Goal: Information Seeking & Learning: Learn about a topic

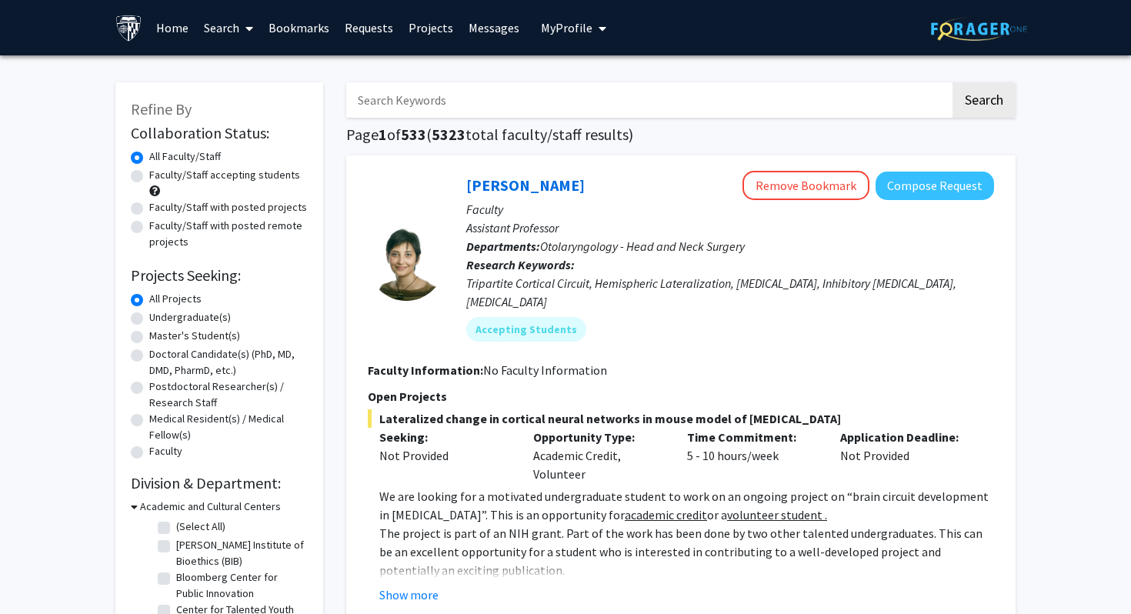
click at [385, 28] on link "Requests" at bounding box center [369, 28] width 64 height 54
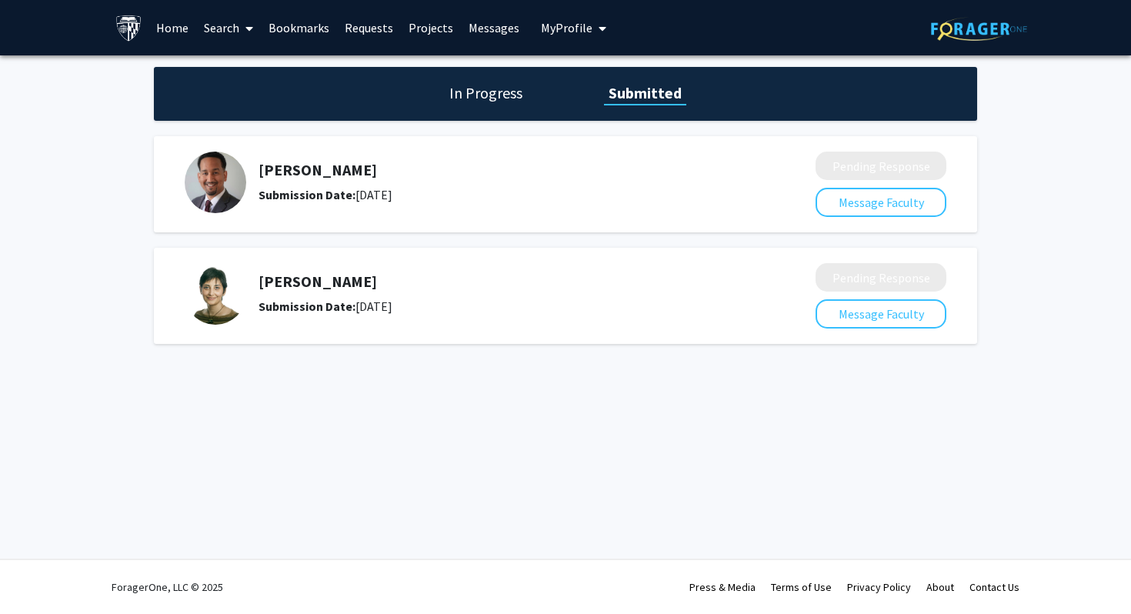
click at [395, 185] on div "Submission Date: [DATE]" at bounding box center [495, 194] width 475 height 18
click at [338, 165] on h5 "[PERSON_NAME]" at bounding box center [495, 170] width 475 height 18
click at [359, 26] on link "Requests" at bounding box center [369, 28] width 64 height 54
click at [225, 27] on link "Search" at bounding box center [228, 28] width 65 height 54
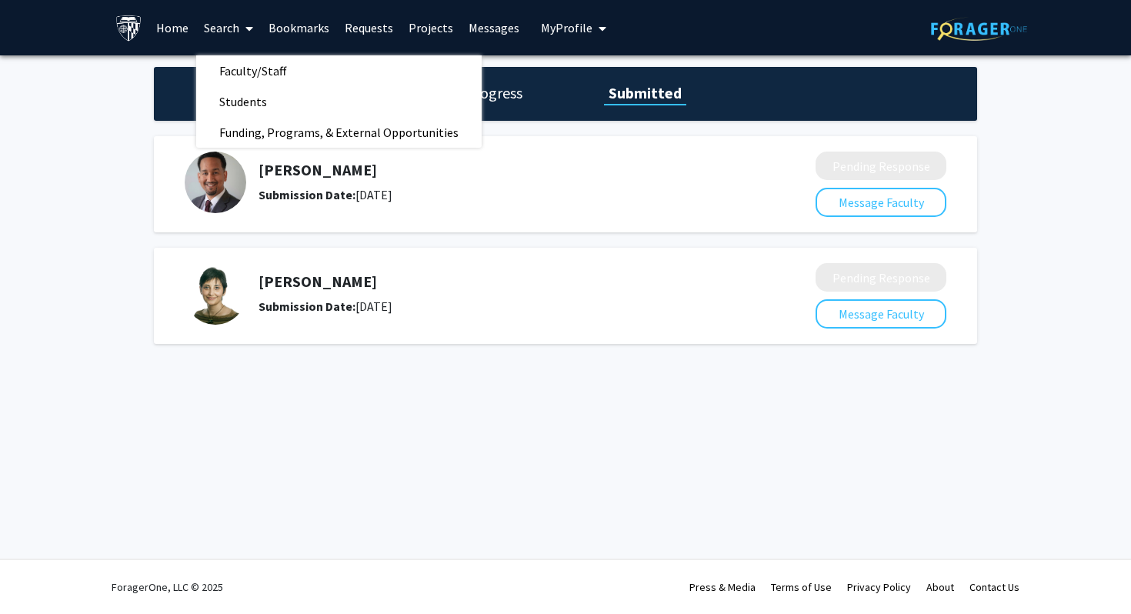
click at [179, 25] on link "Home" at bounding box center [172, 28] width 48 height 54
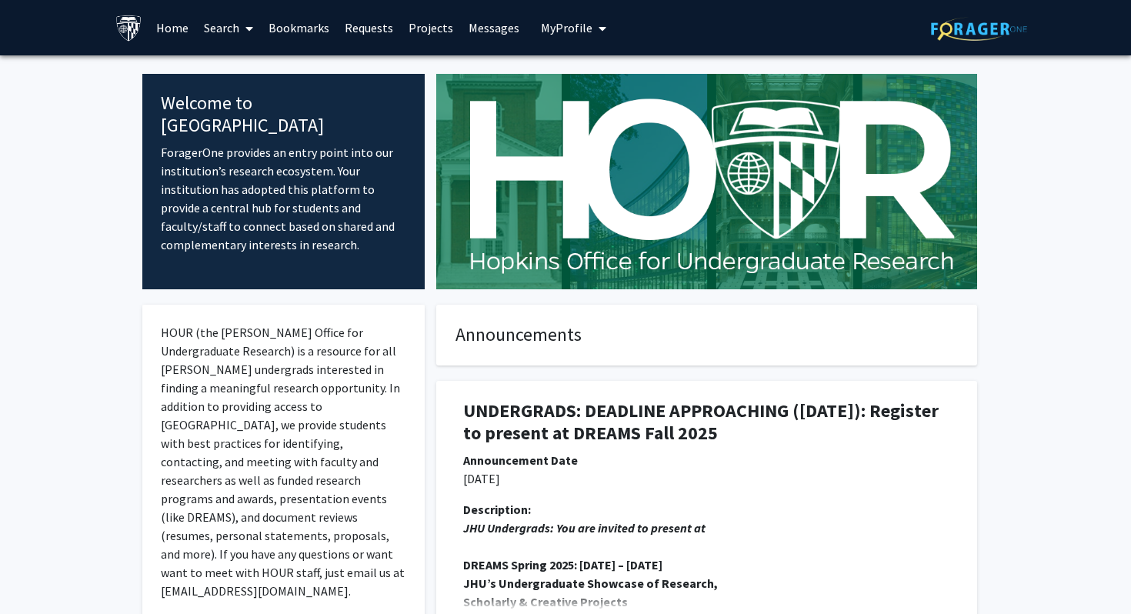
click at [557, 22] on span "My Profile" at bounding box center [567, 27] width 52 height 15
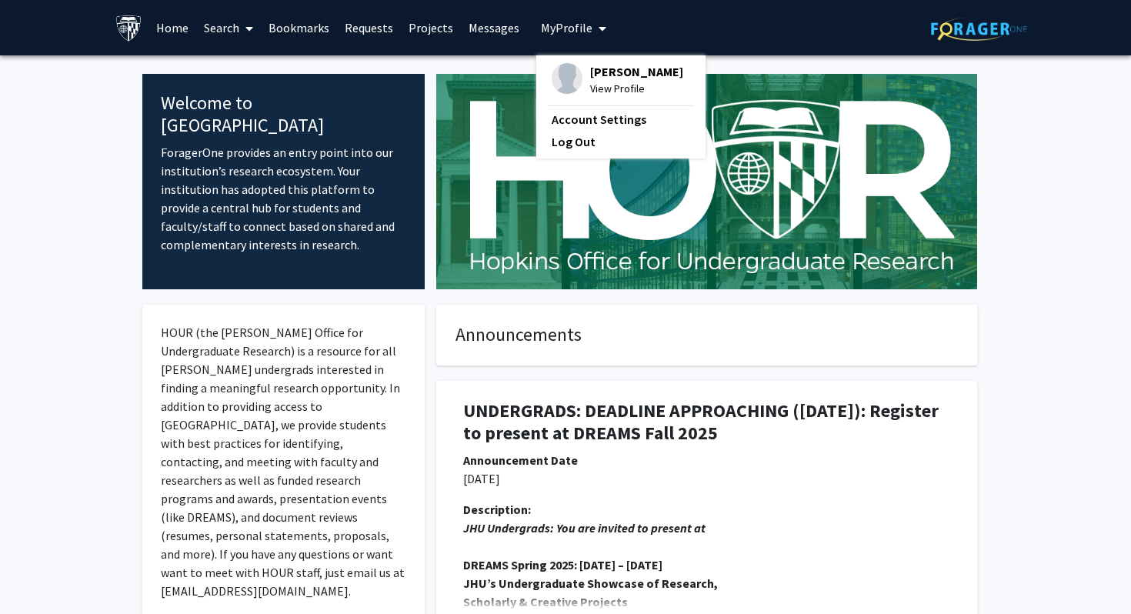
click at [429, 24] on link "Projects" at bounding box center [431, 28] width 60 height 54
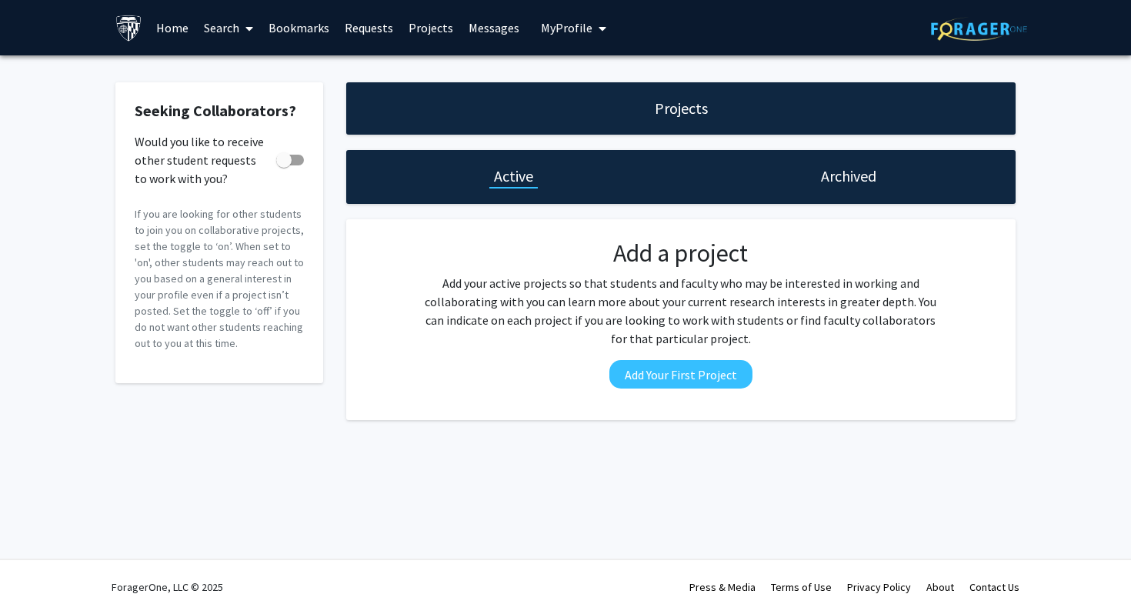
click at [371, 32] on link "Requests" at bounding box center [369, 28] width 64 height 54
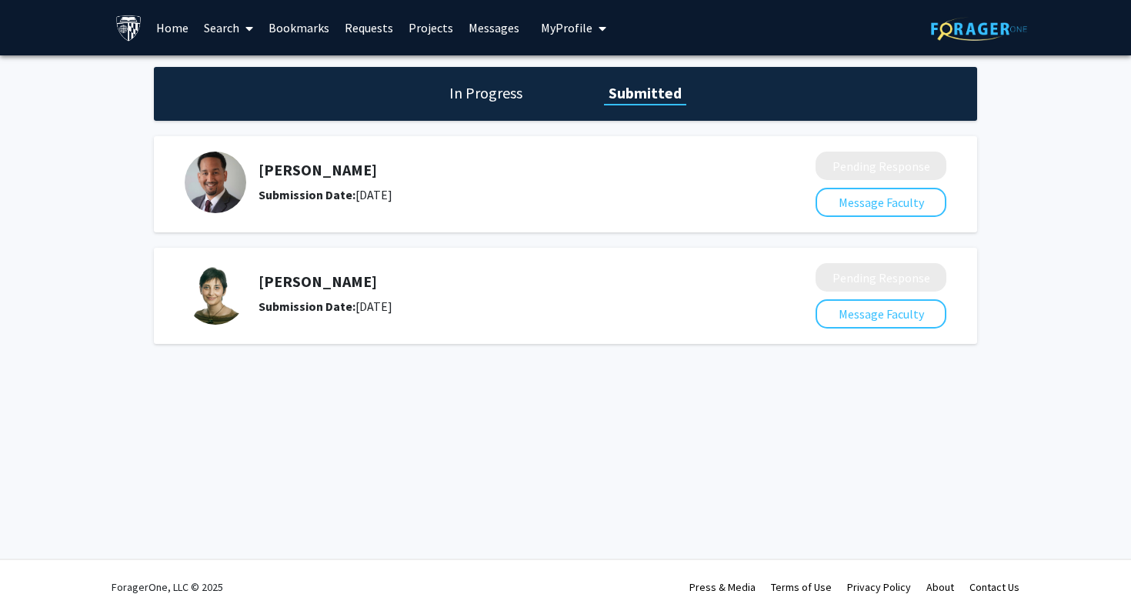
click at [308, 25] on link "Bookmarks" at bounding box center [299, 28] width 76 height 54
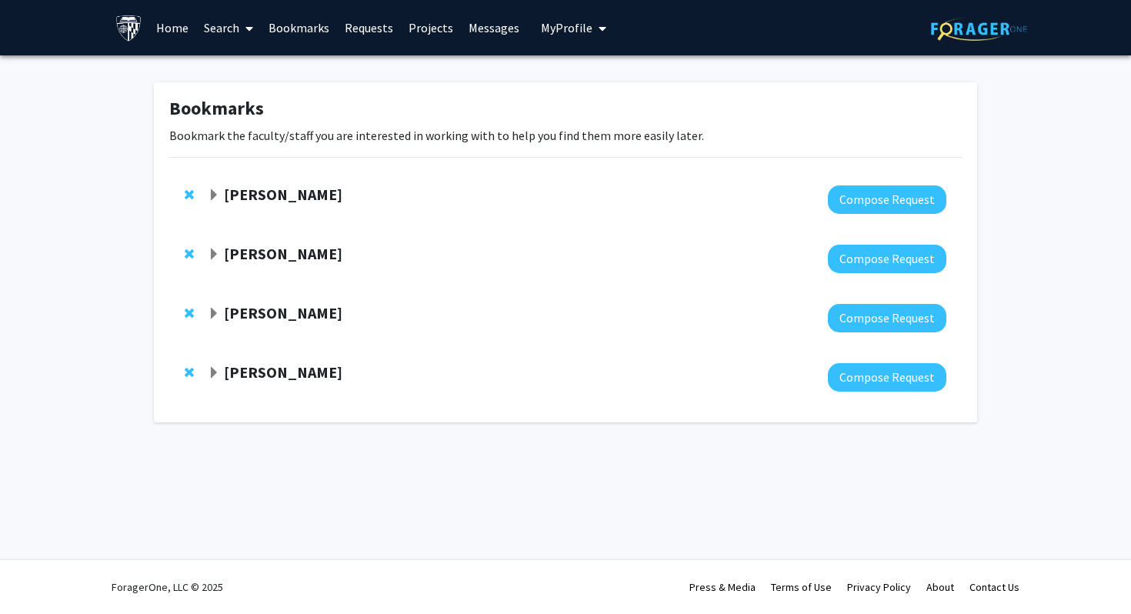
click at [315, 255] on strong "[PERSON_NAME]" at bounding box center [283, 253] width 118 height 19
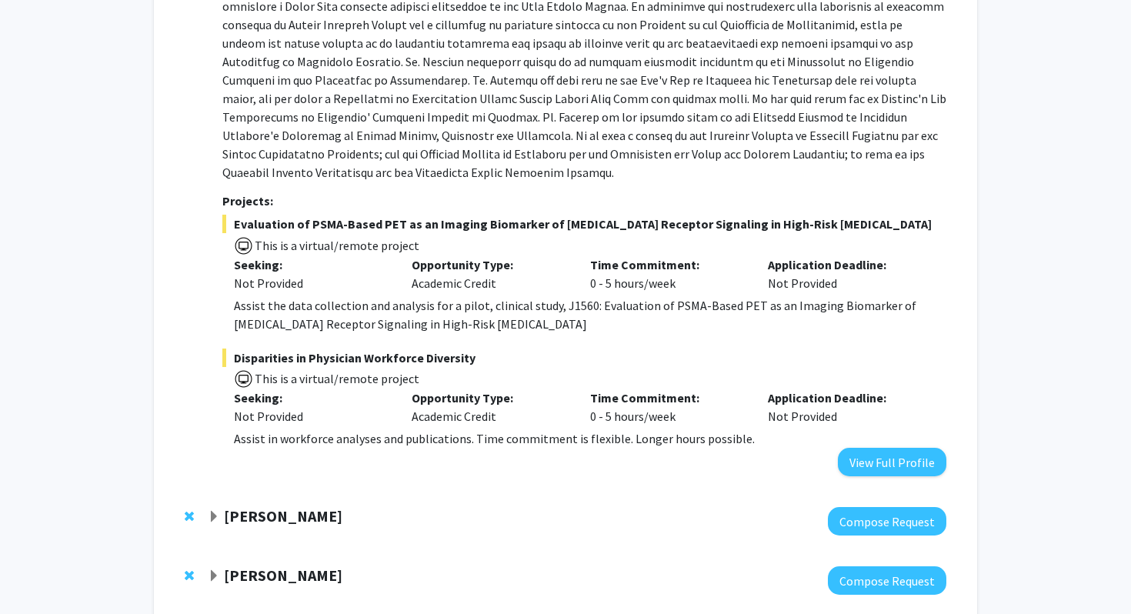
scroll to position [508, 0]
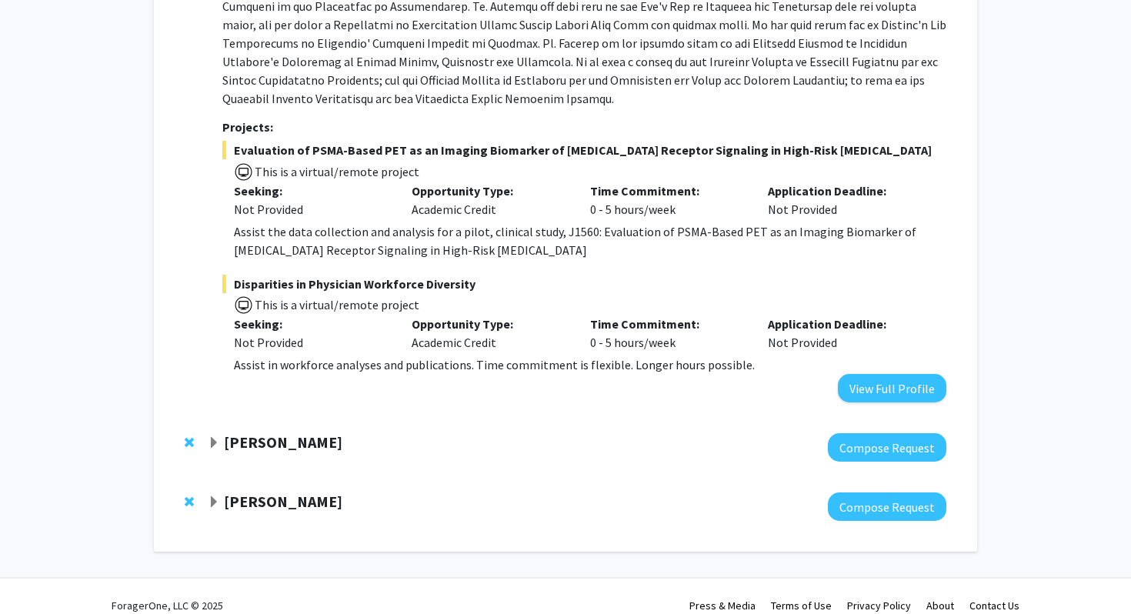
click at [289, 491] on strong "[PERSON_NAME]" at bounding box center [283, 500] width 118 height 19
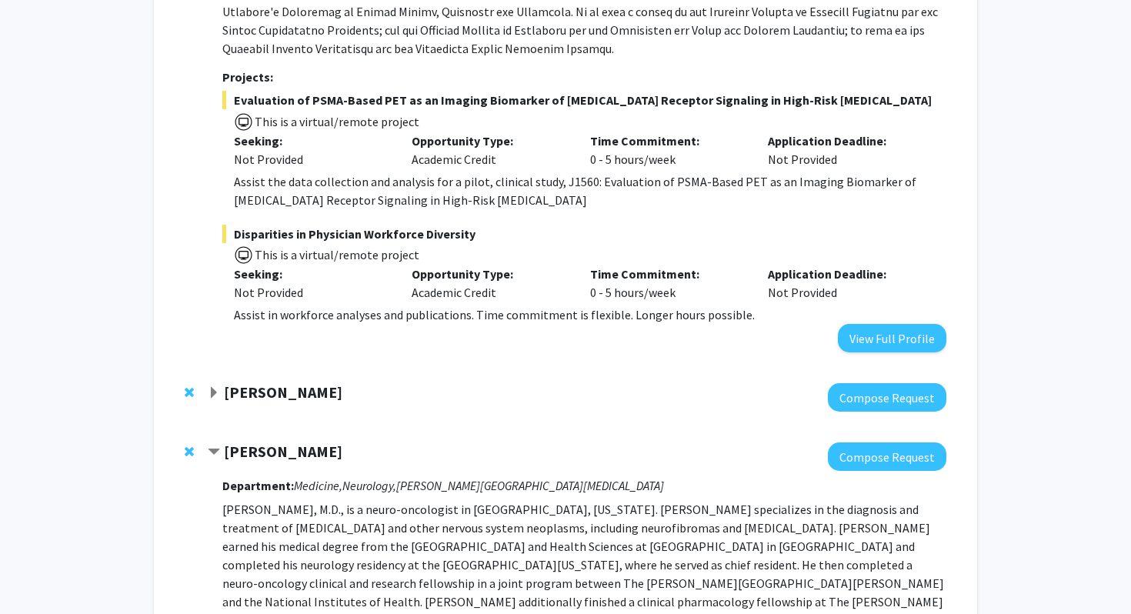
scroll to position [0, 0]
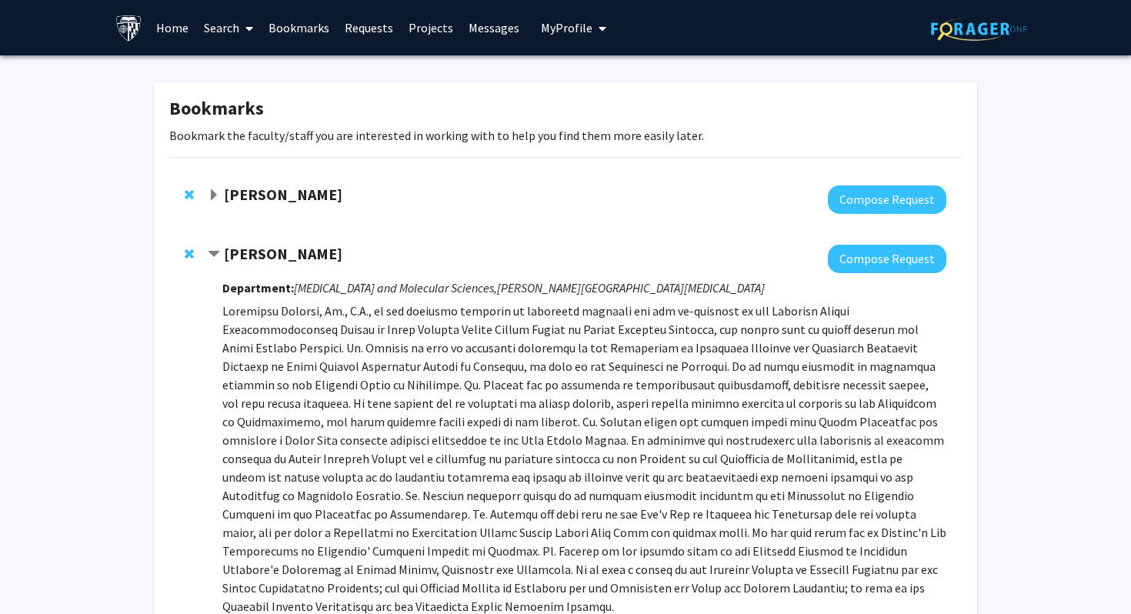
click at [241, 30] on span at bounding box center [246, 29] width 14 height 54
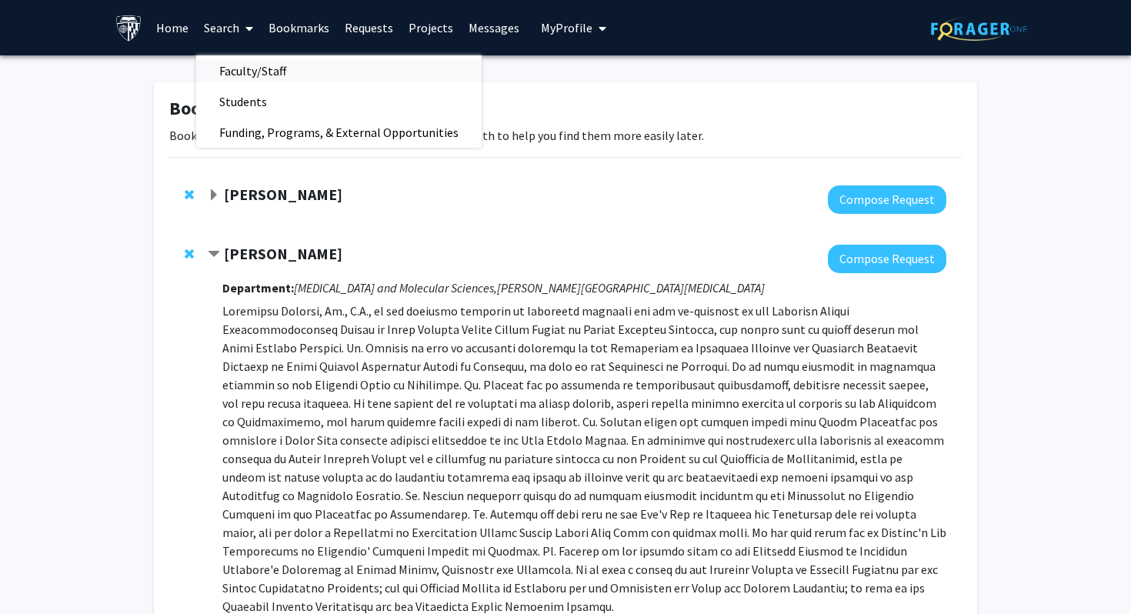
click at [254, 72] on span "Faculty/Staff" at bounding box center [252, 70] width 113 height 31
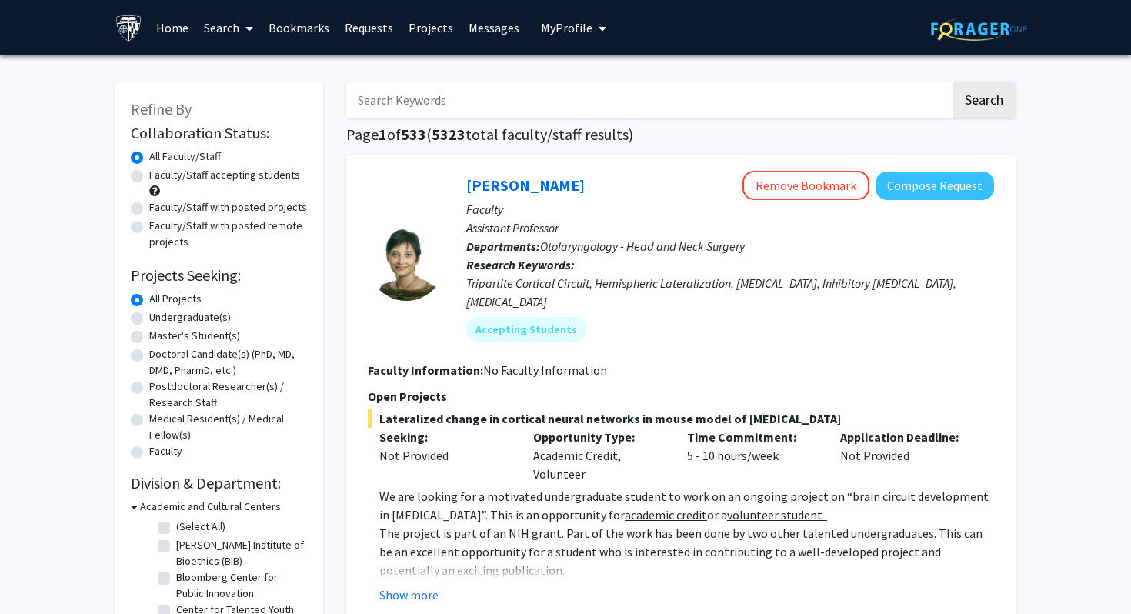
click at [275, 176] on label "Faculty/Staff accepting students" at bounding box center [224, 175] width 151 height 16
click at [159, 176] on input "Faculty/Staff accepting students" at bounding box center [154, 172] width 10 height 10
radio input "true"
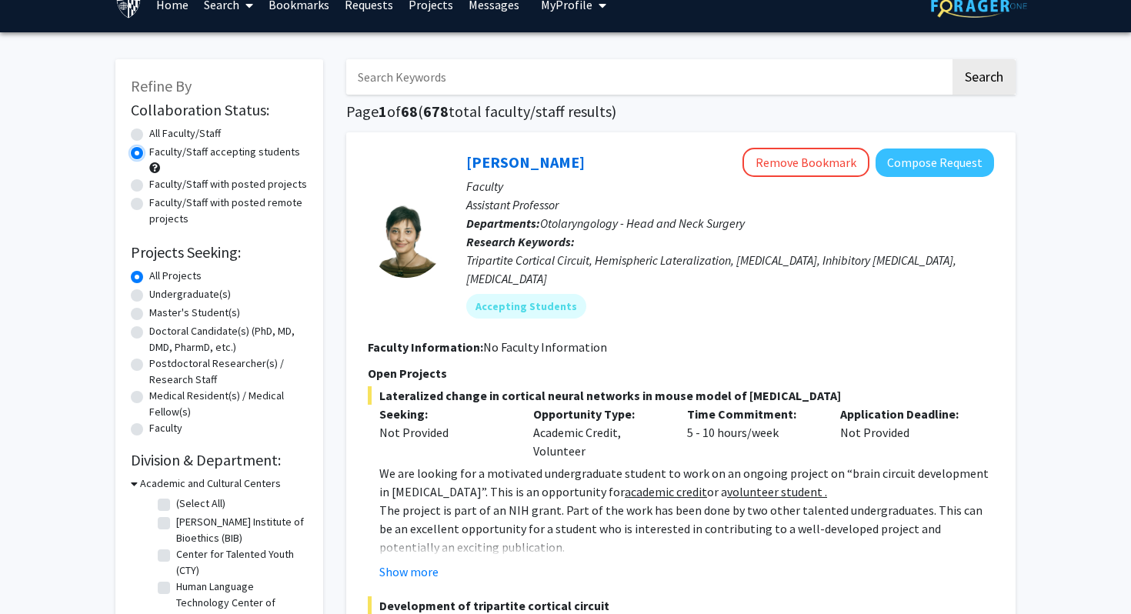
scroll to position [26, 0]
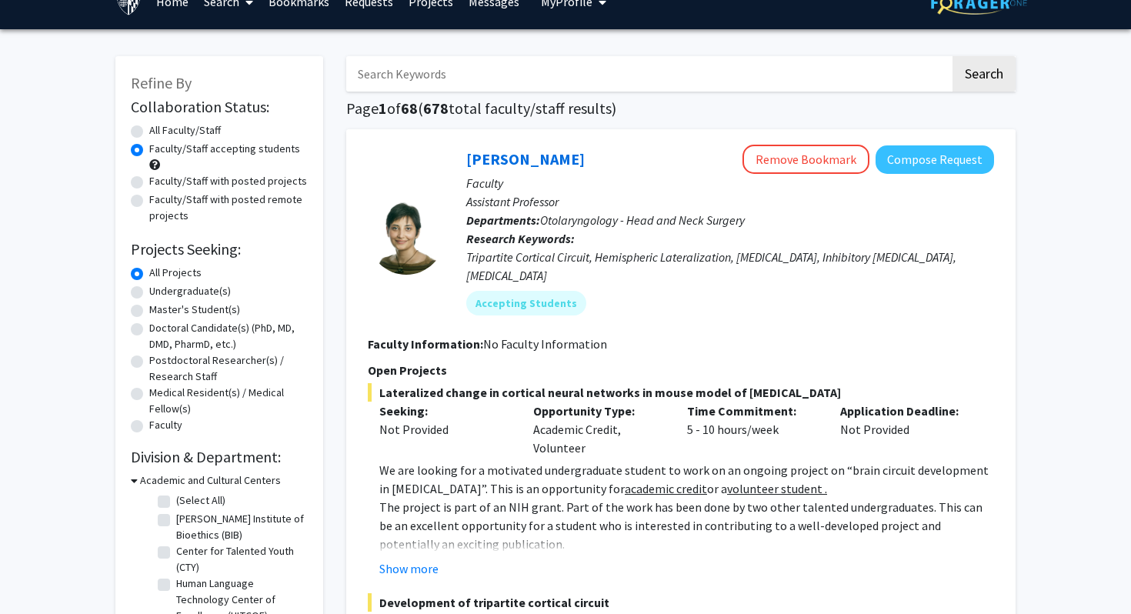
click at [212, 291] on label "Undergraduate(s)" at bounding box center [190, 291] width 82 height 16
click at [159, 291] on input "Undergraduate(s)" at bounding box center [154, 288] width 10 height 10
radio input "true"
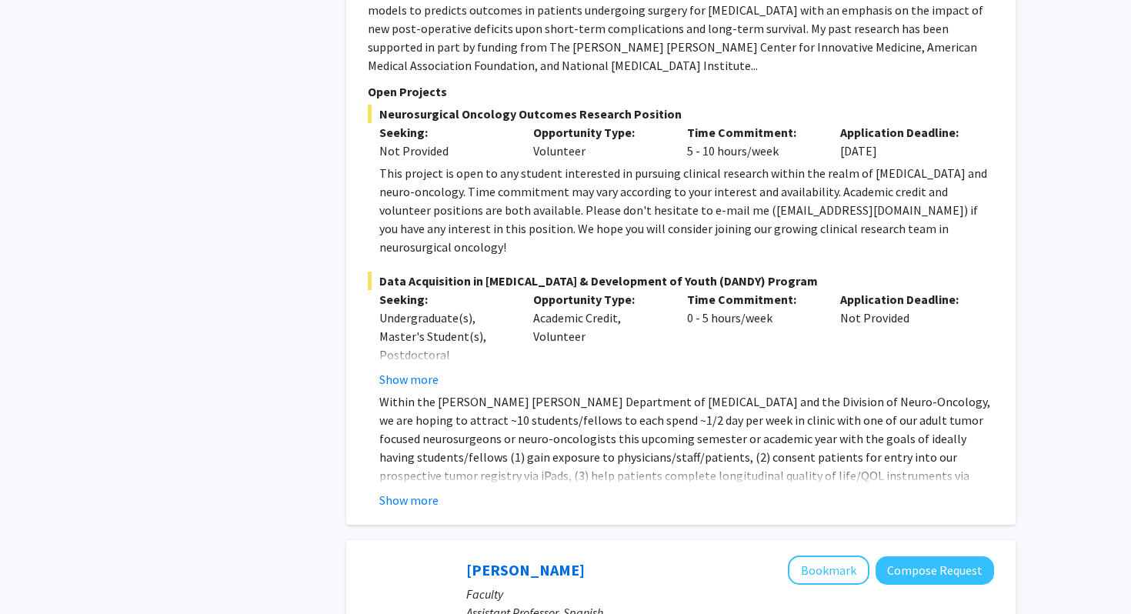
scroll to position [1963, 0]
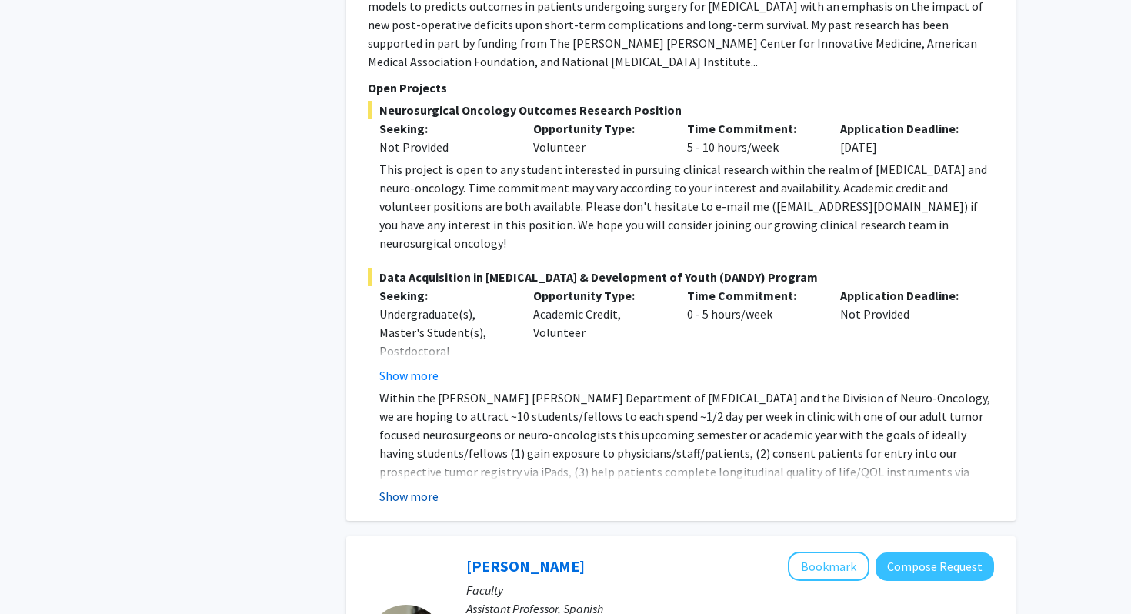
click at [425, 487] on button "Show more" at bounding box center [408, 496] width 59 height 18
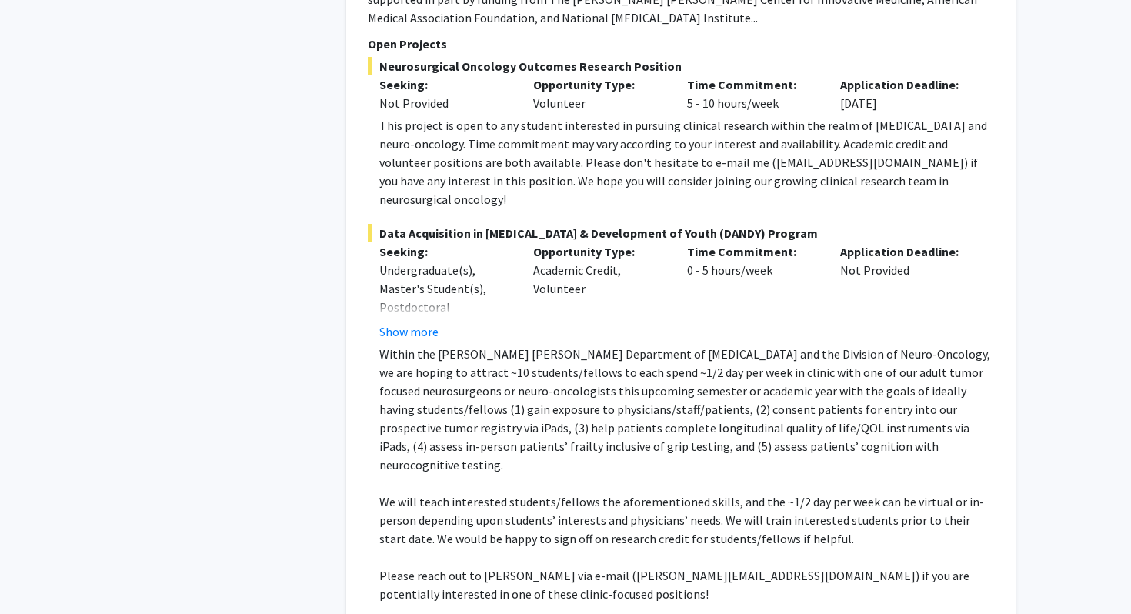
scroll to position [2005, 0]
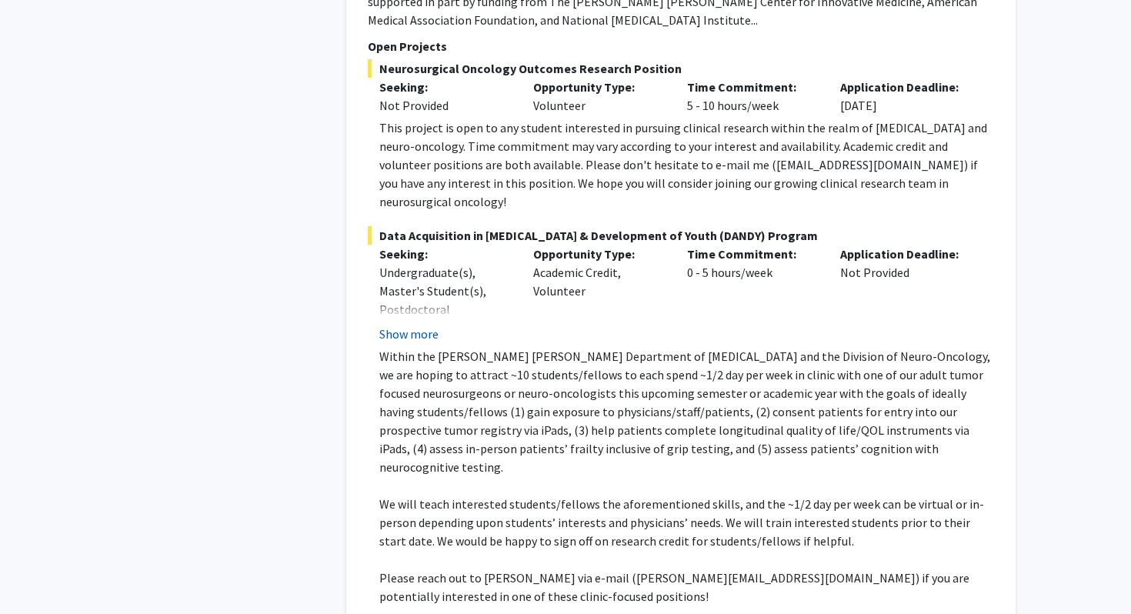
click at [432, 325] on button "Show more" at bounding box center [408, 334] width 59 height 18
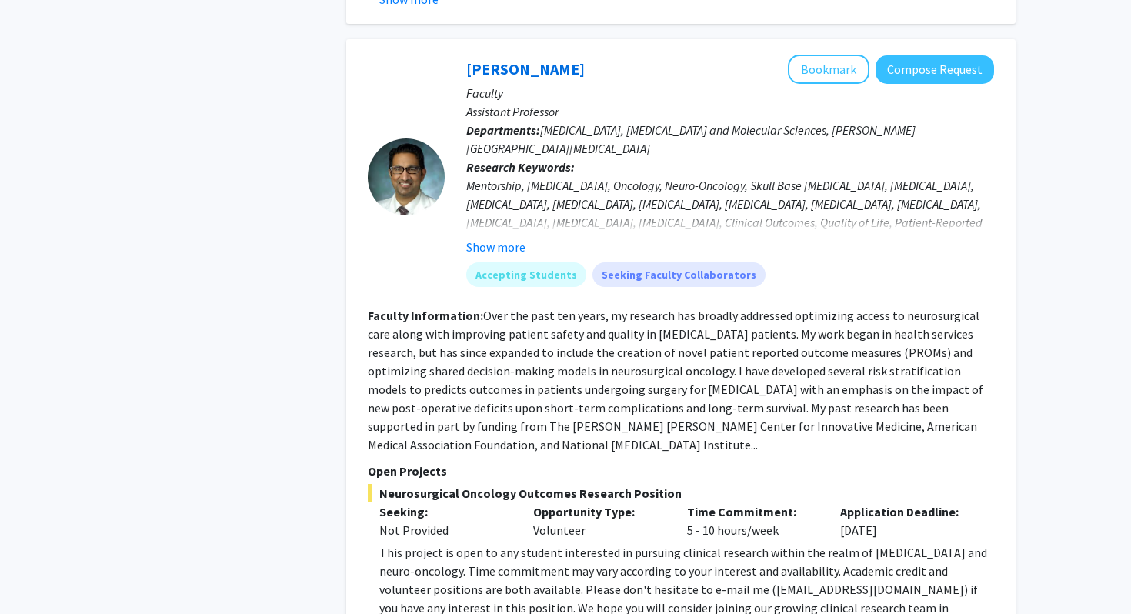
scroll to position [1575, 0]
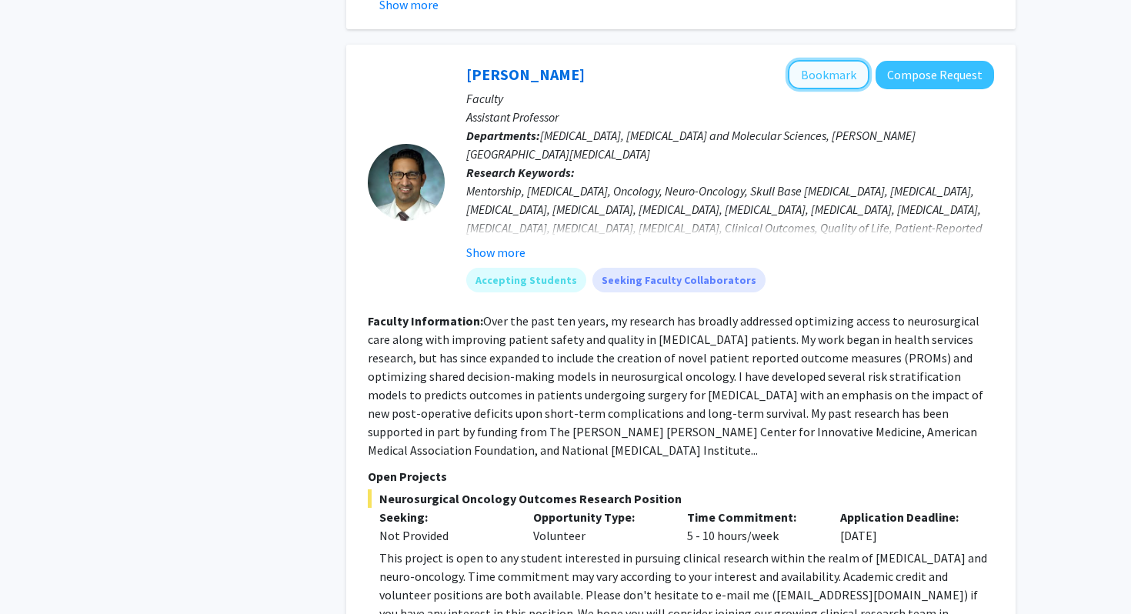
click at [832, 73] on button "Bookmark" at bounding box center [829, 74] width 82 height 29
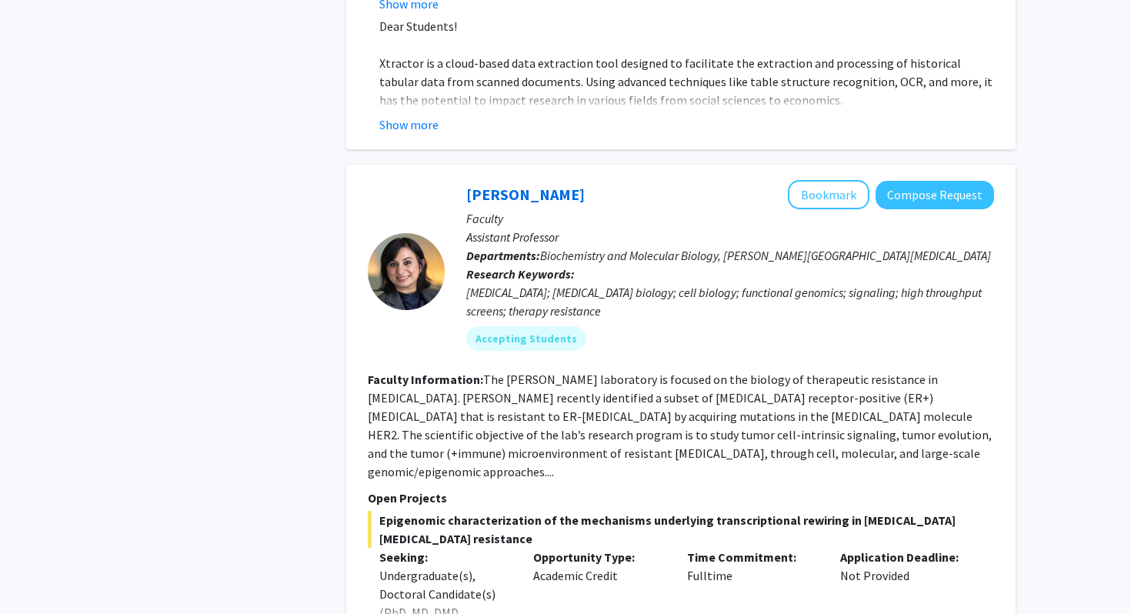
scroll to position [6873, 0]
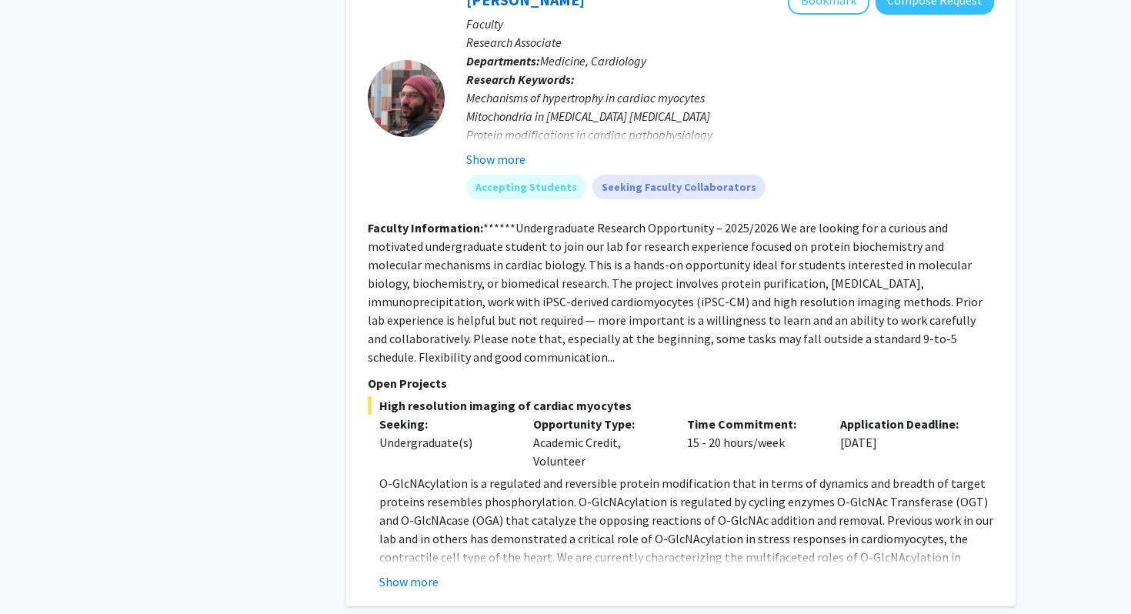
scroll to position [1814, 0]
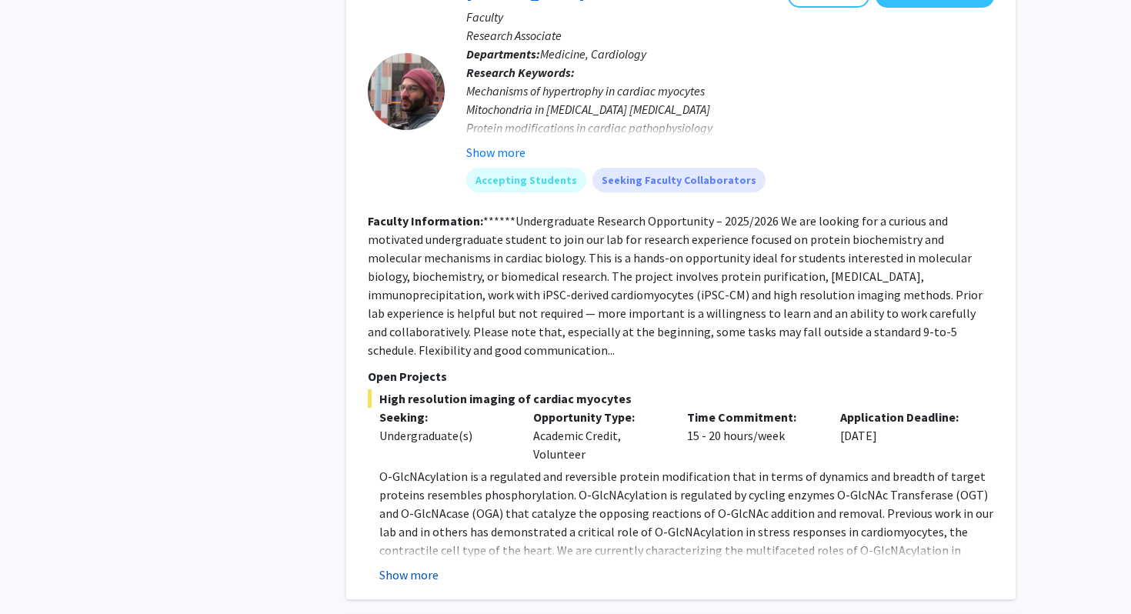
click at [420, 565] on button "Show more" at bounding box center [408, 574] width 59 height 18
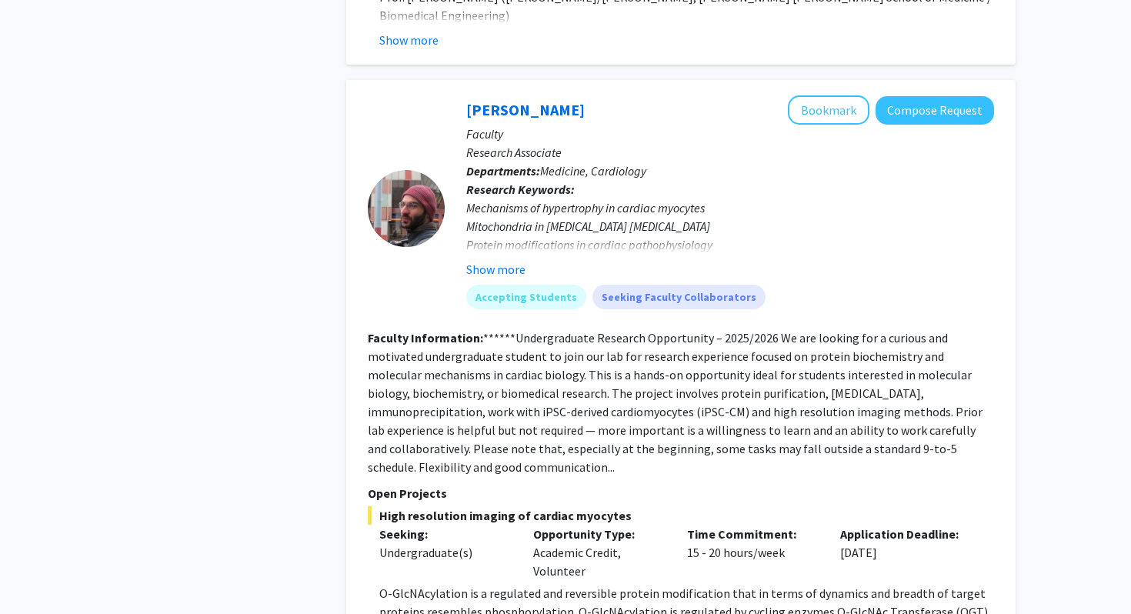
scroll to position [1686, 0]
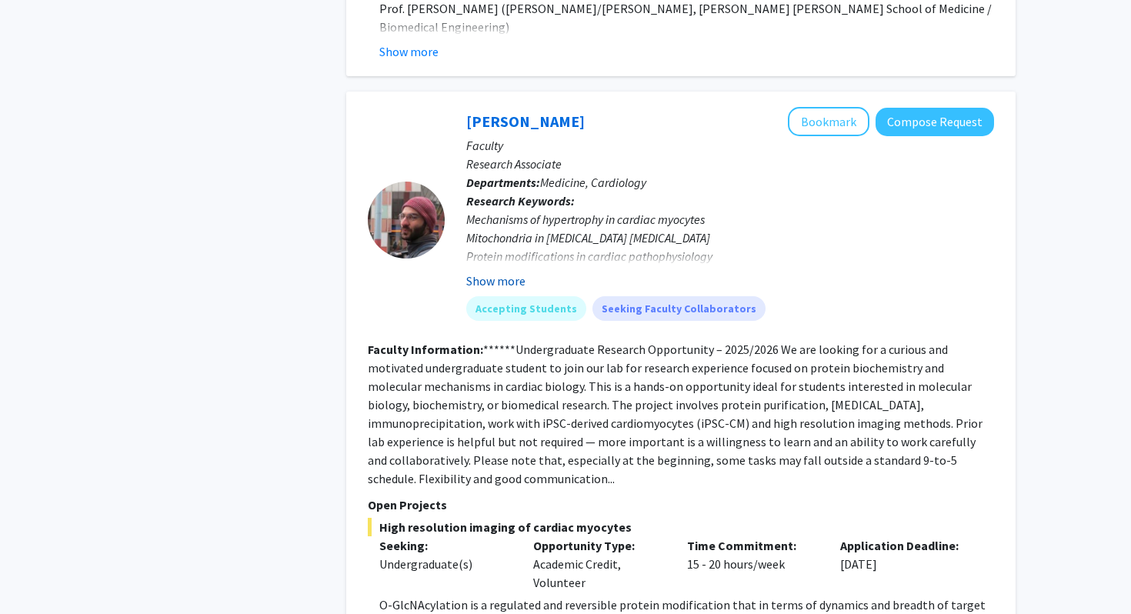
click at [502, 271] on button "Show more" at bounding box center [495, 280] width 59 height 18
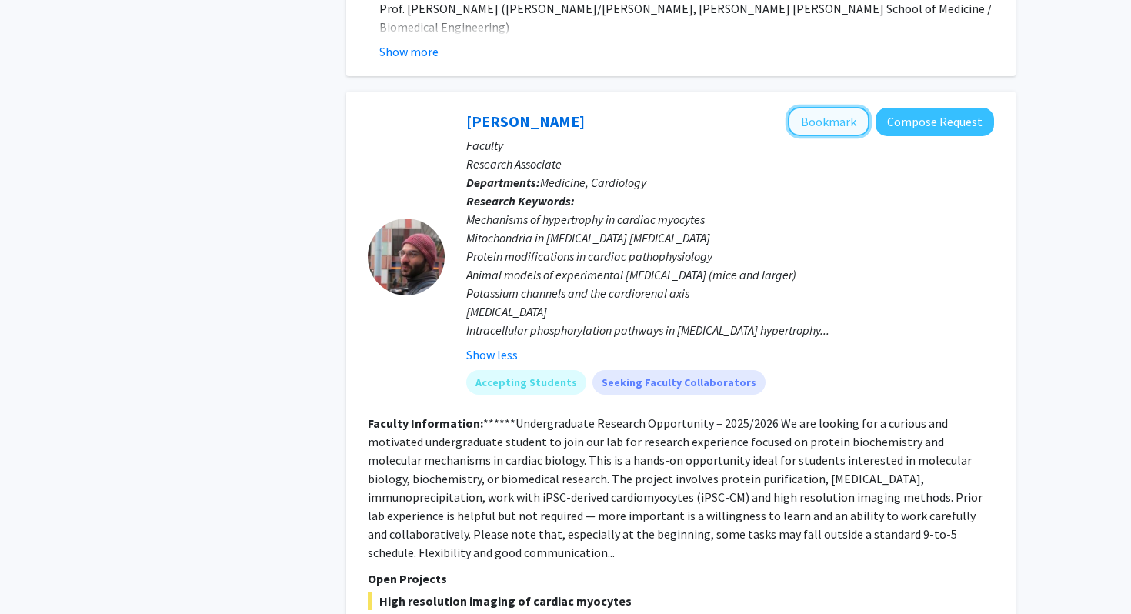
click at [846, 107] on button "Bookmark" at bounding box center [829, 121] width 82 height 29
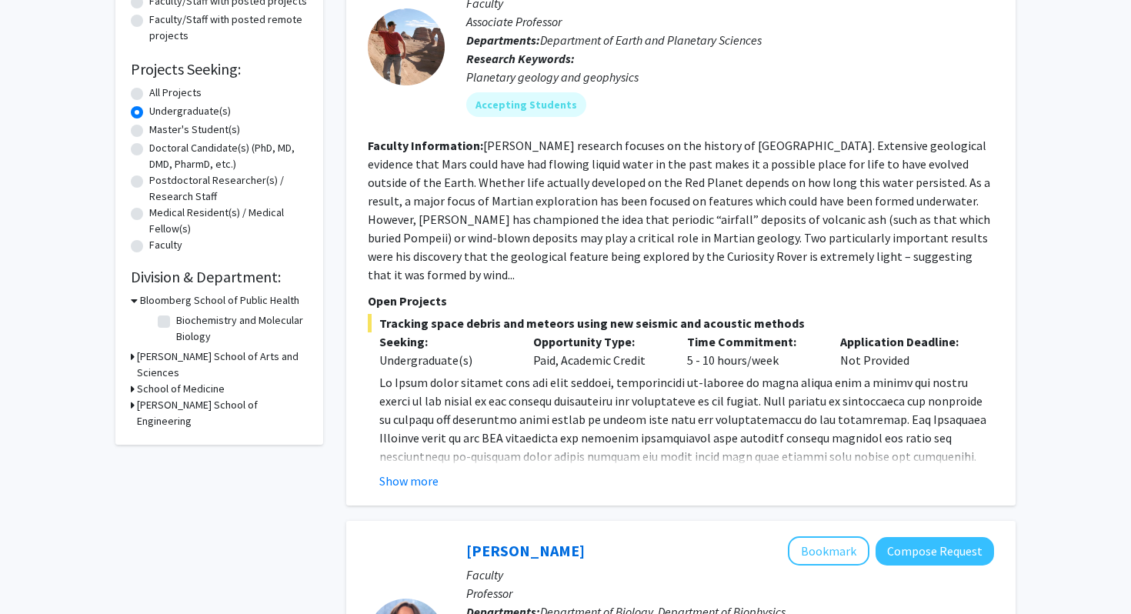
scroll to position [209, 0]
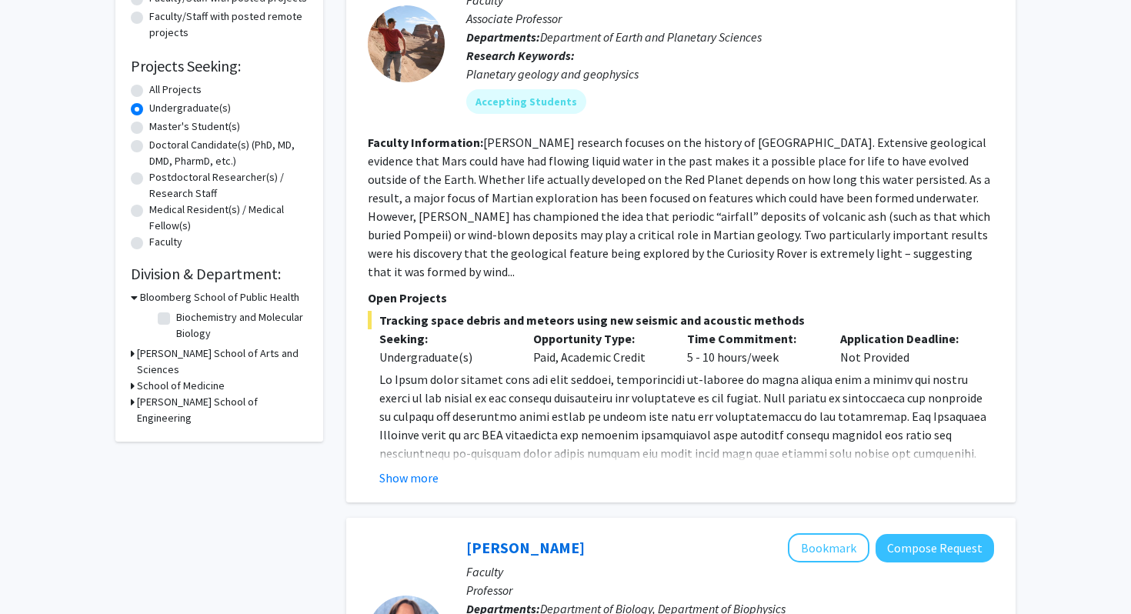
click at [195, 355] on h3 "[PERSON_NAME] School of Arts and Sciences" at bounding box center [222, 361] width 171 height 32
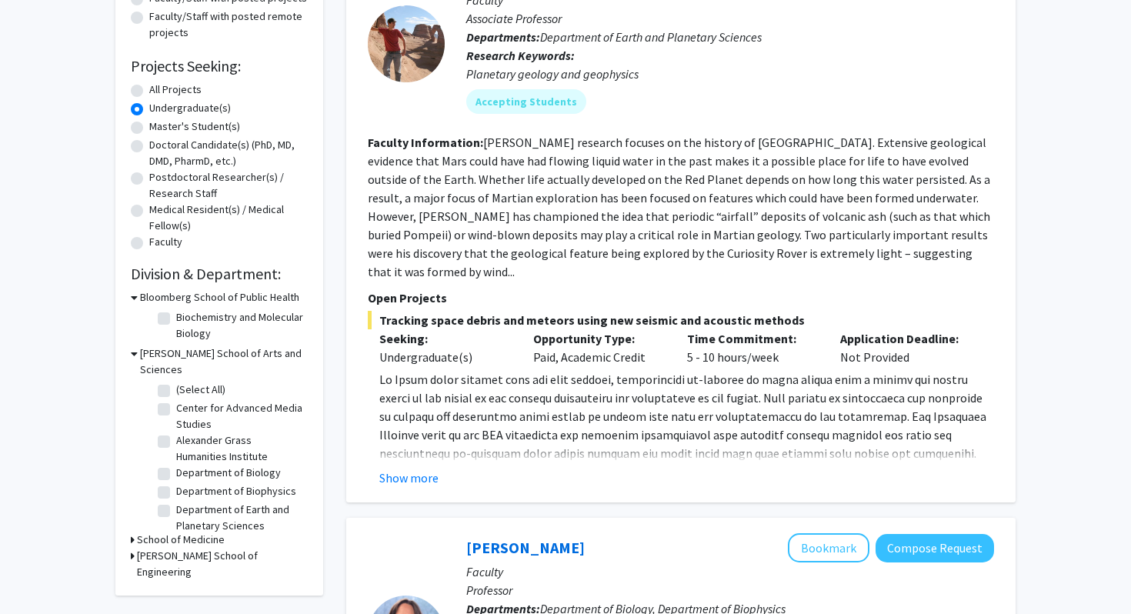
click at [202, 531] on h3 "School of Medicine" at bounding box center [181, 539] width 88 height 16
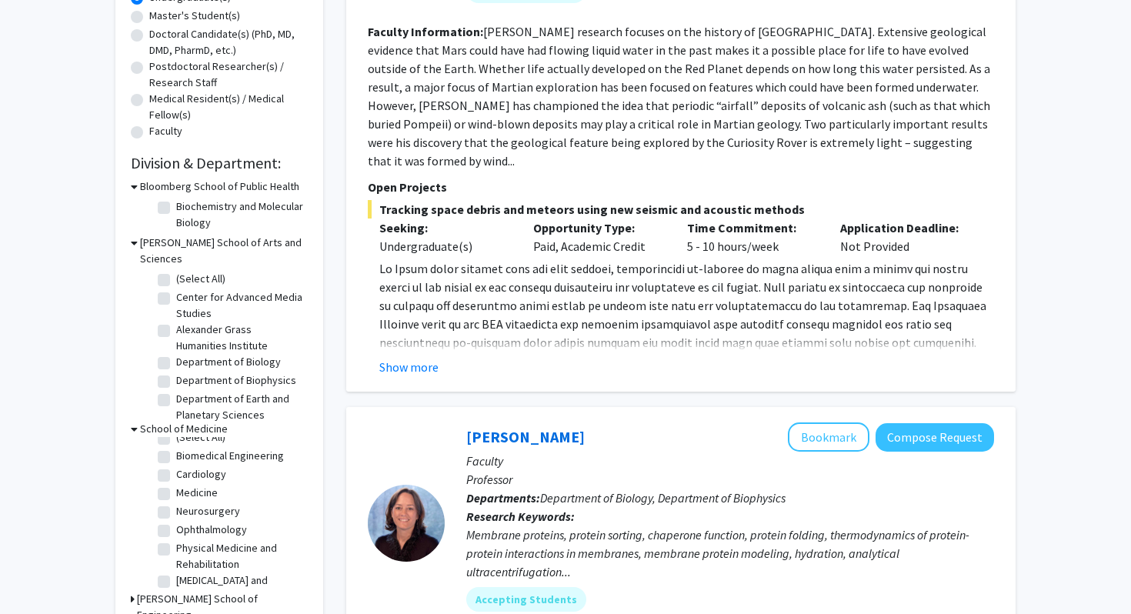
scroll to position [0, 0]
click at [205, 496] on label "Medicine" at bounding box center [197, 504] width 42 height 16
click at [186, 496] on input "Medicine" at bounding box center [181, 501] width 10 height 10
checkbox input "true"
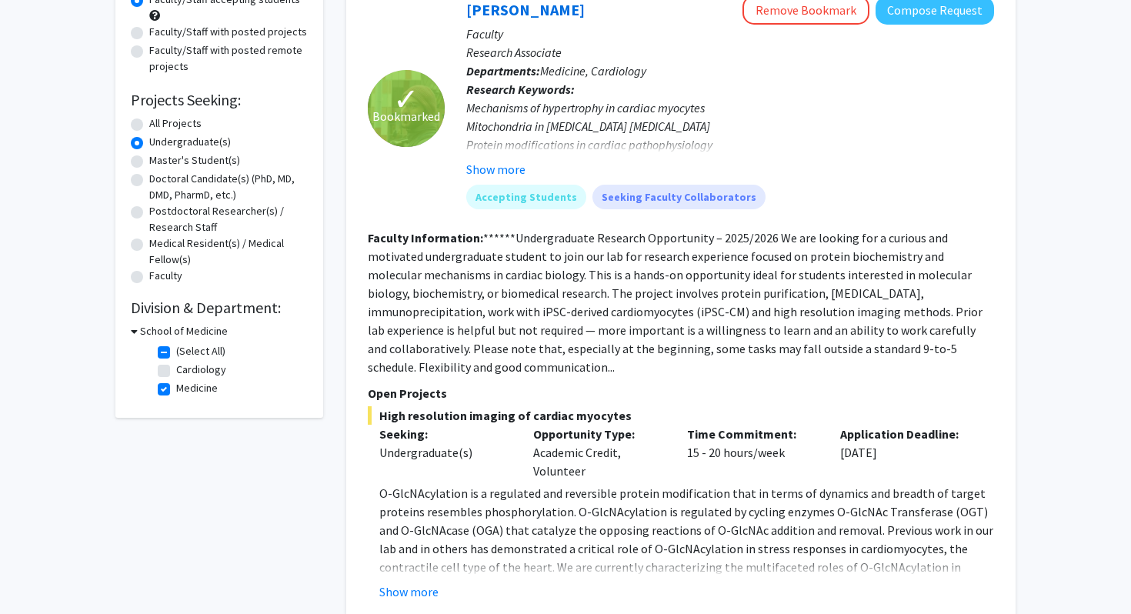
scroll to position [158, 0]
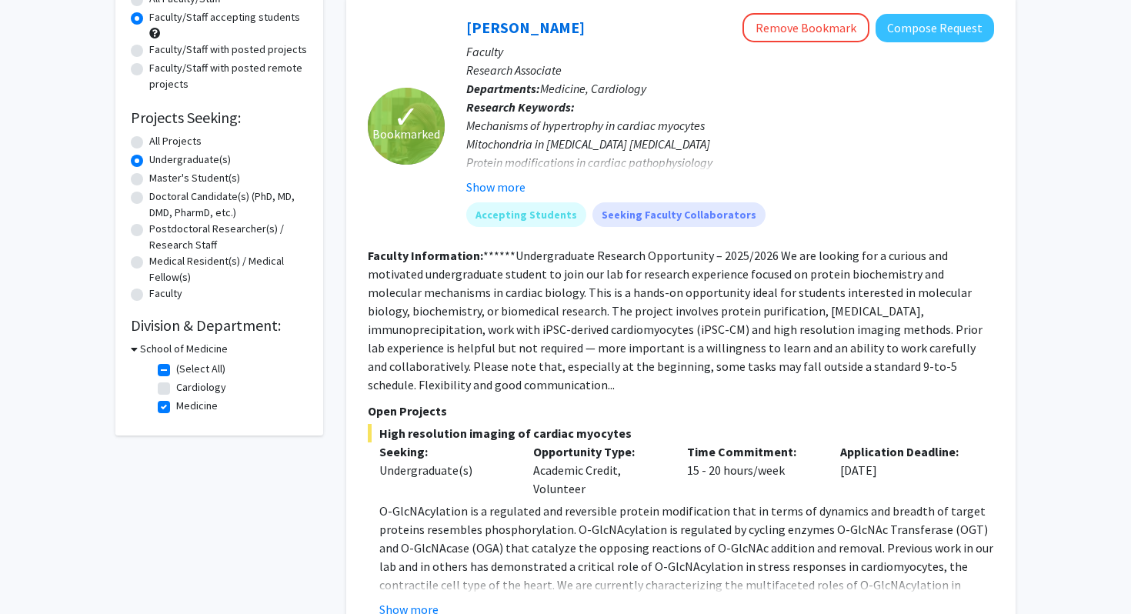
click at [176, 408] on label "Medicine" at bounding box center [197, 406] width 42 height 16
click at [176, 408] on input "Medicine" at bounding box center [181, 403] width 10 height 10
checkbox input "false"
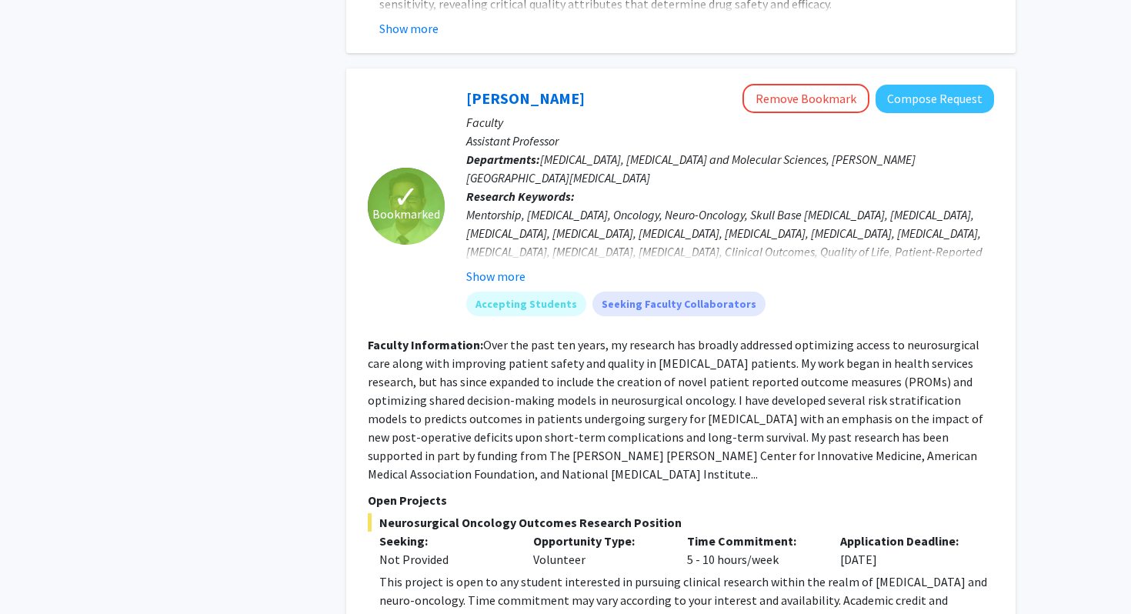
scroll to position [1567, 0]
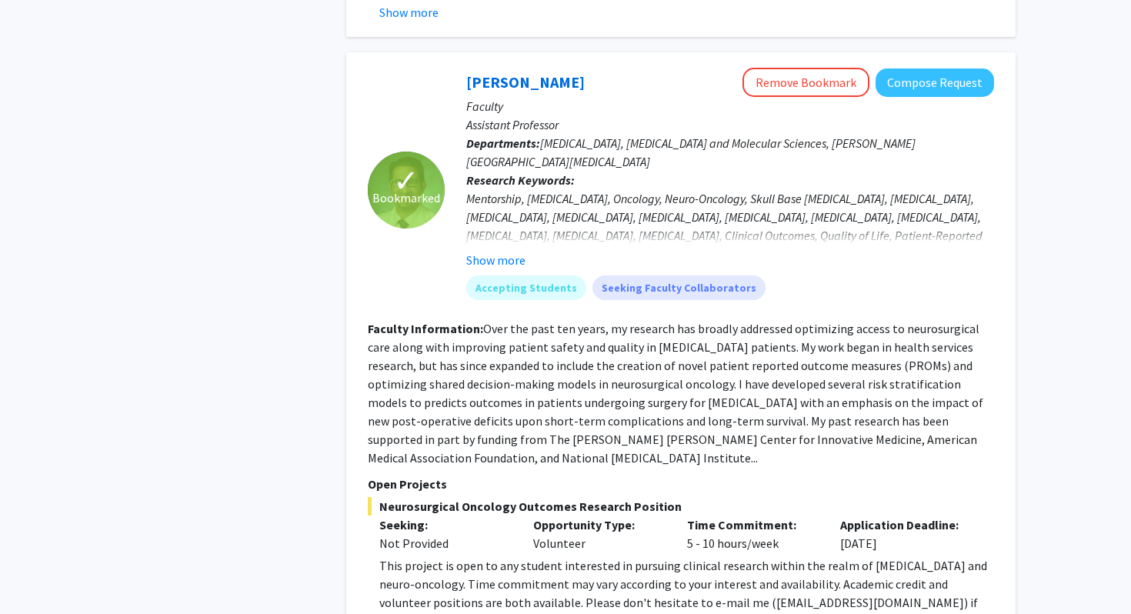
click at [481, 445] on fg-read-more "Over the past ten years, my research has broadly addressed optimizing access to…" at bounding box center [675, 393] width 615 height 145
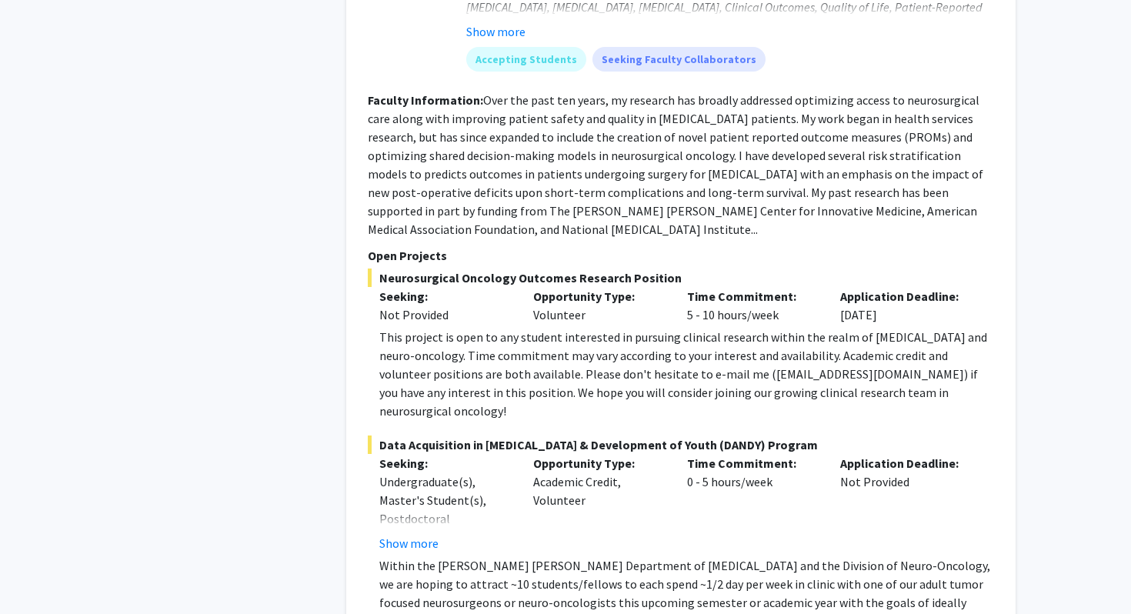
scroll to position [1799, 0]
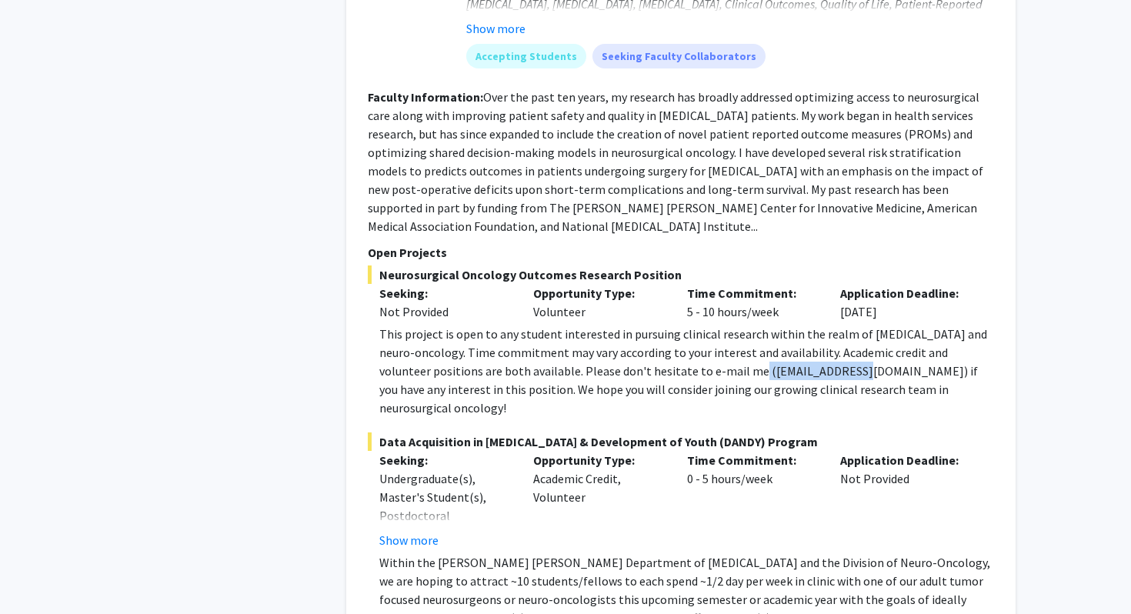
drag, startPoint x: 708, startPoint y: 354, endPoint x: 812, endPoint y: 351, distance: 104.6
click at [812, 351] on div "This project is open to any student interested in pursuing clinical research wi…" at bounding box center [686, 371] width 615 height 92
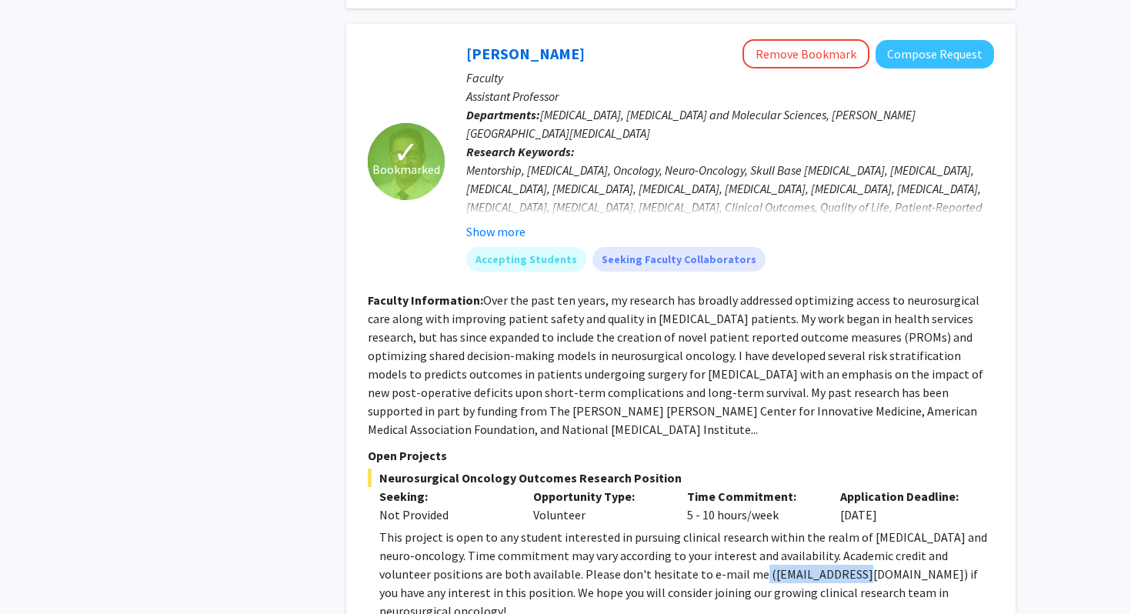
scroll to position [1584, 0]
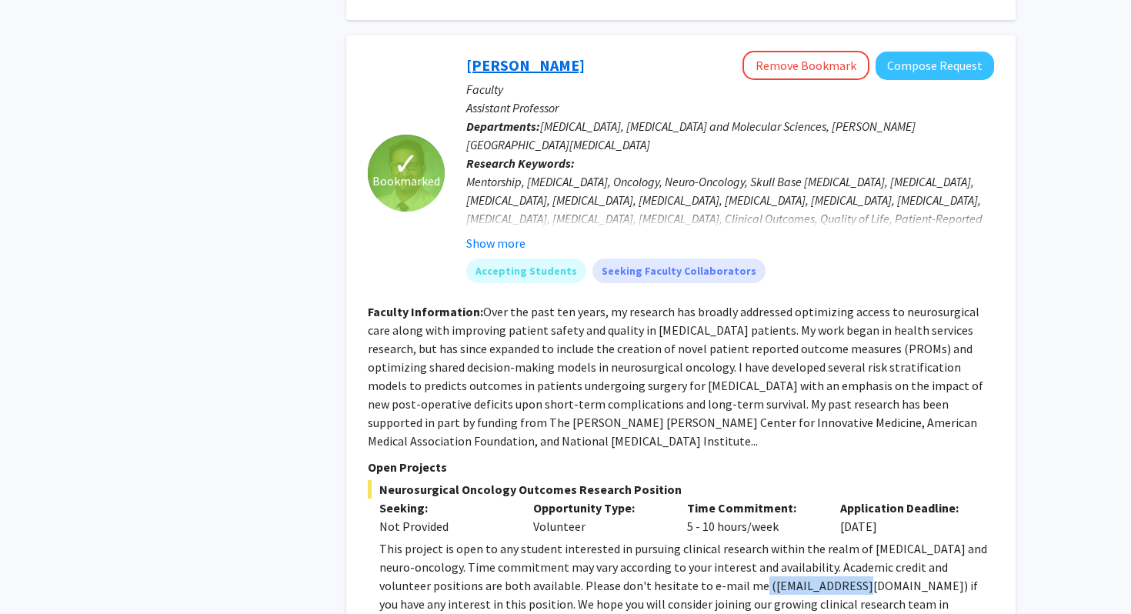
click at [560, 66] on link "[PERSON_NAME]" at bounding box center [525, 64] width 118 height 19
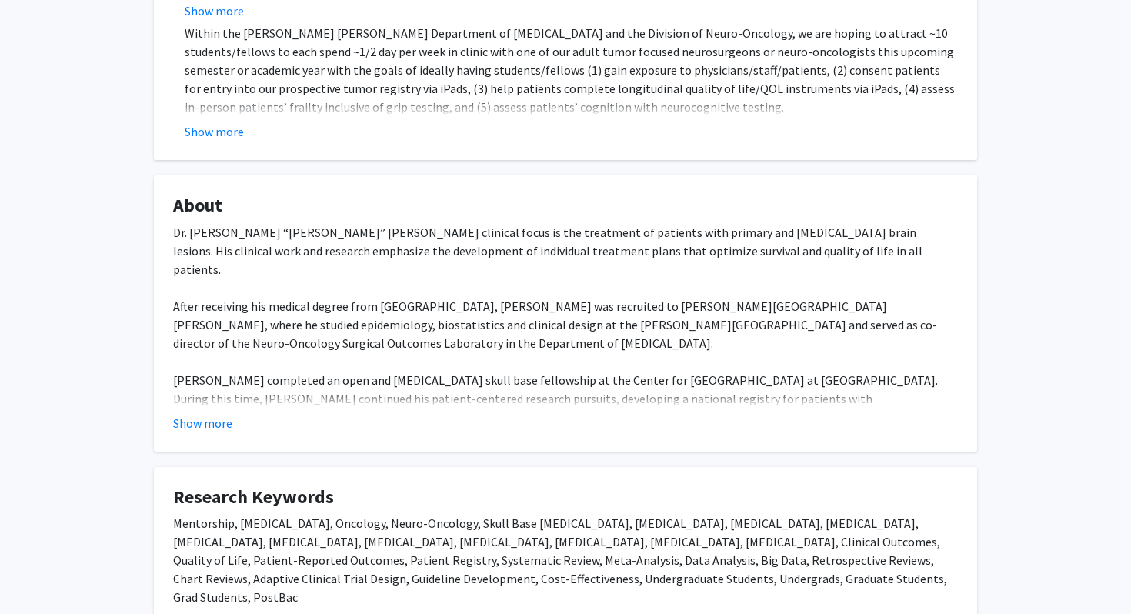
scroll to position [608, 0]
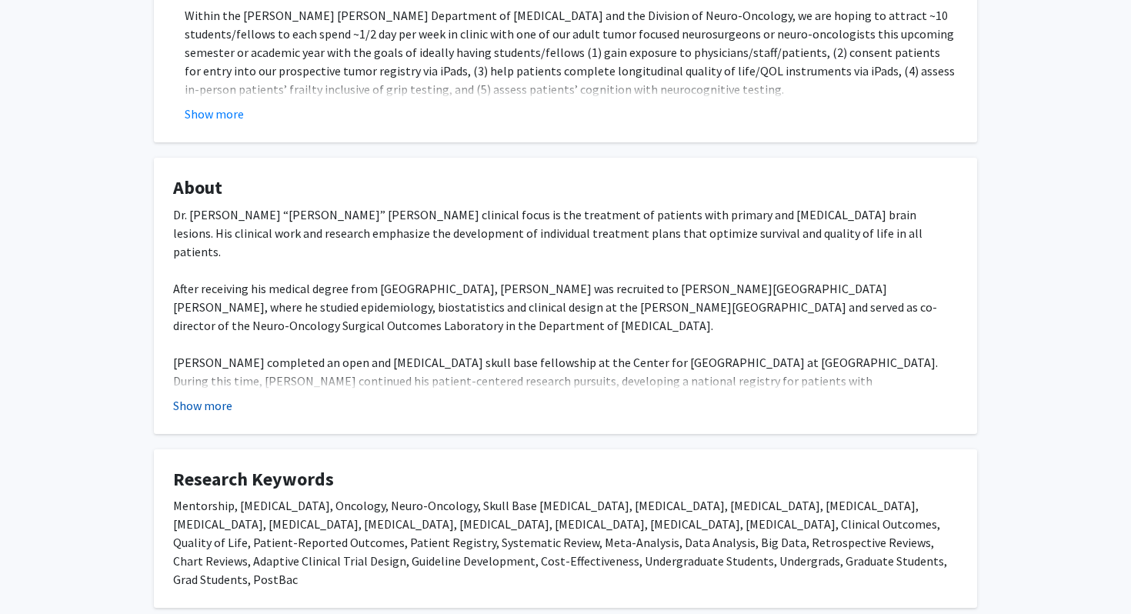
click at [223, 396] on button "Show more" at bounding box center [202, 405] width 59 height 18
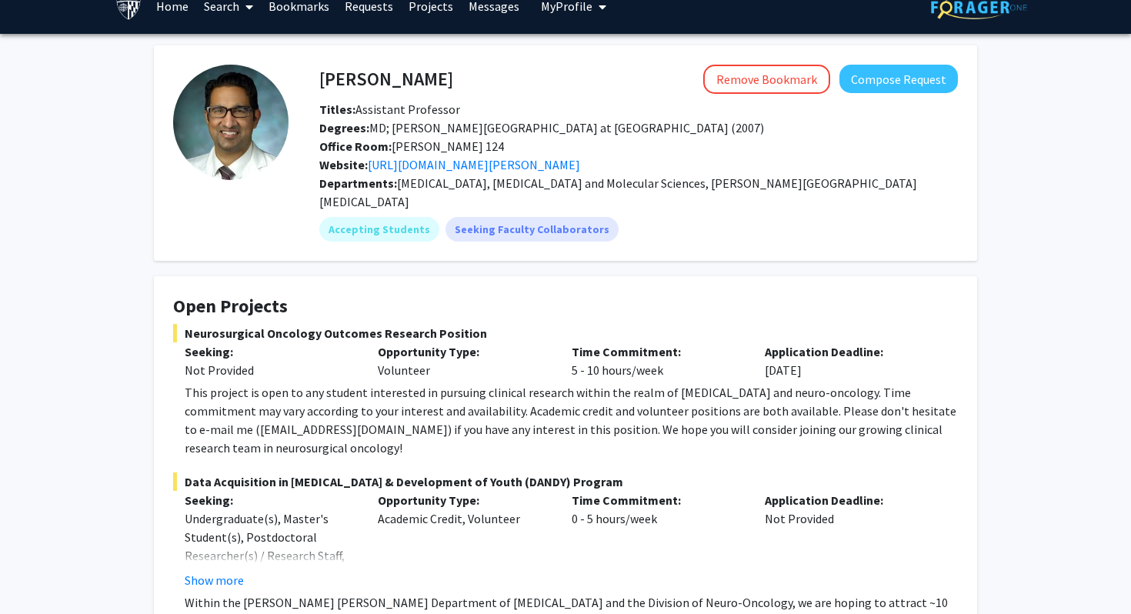
scroll to position [23, 0]
